Goal: Task Accomplishment & Management: Manage account settings

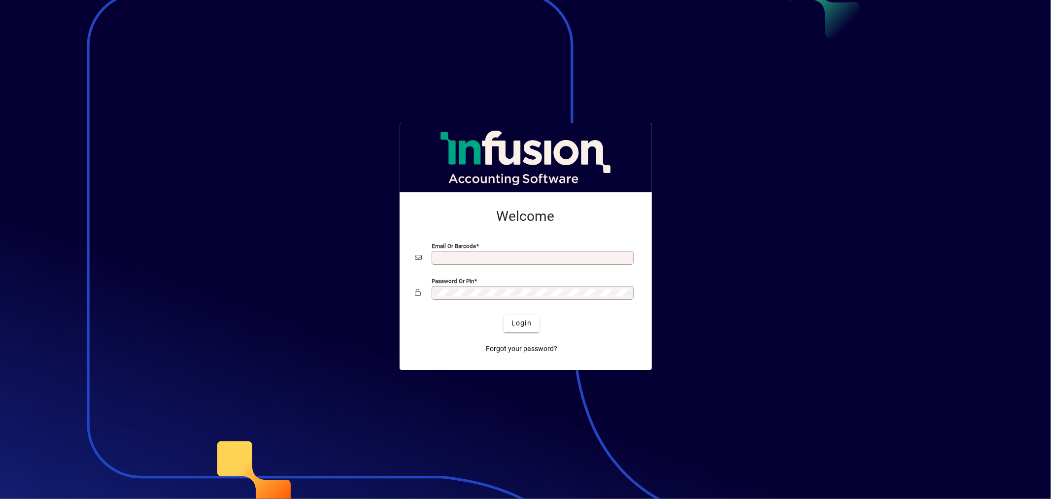
type input "**********"
click at [217, 306] on div at bounding box center [525, 249] width 1051 height 499
